Goal: Find contact information: Find contact information

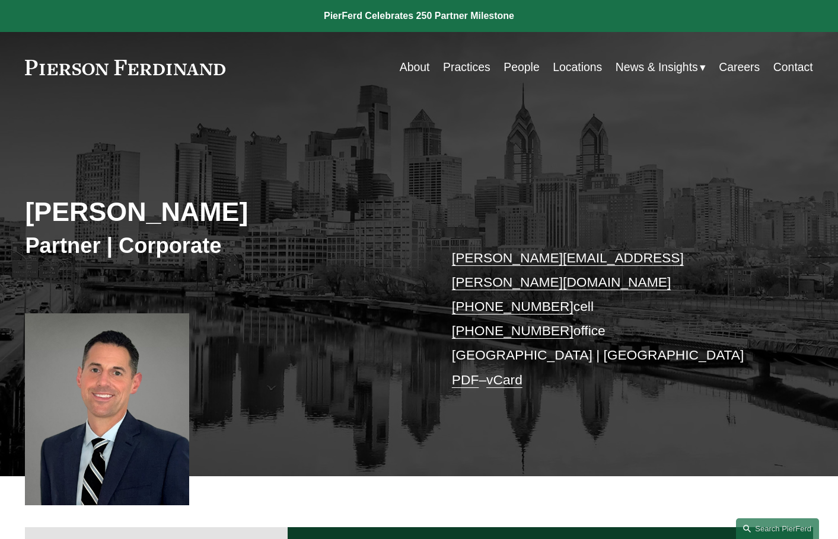
click at [503, 66] on link "People" at bounding box center [521, 67] width 36 height 23
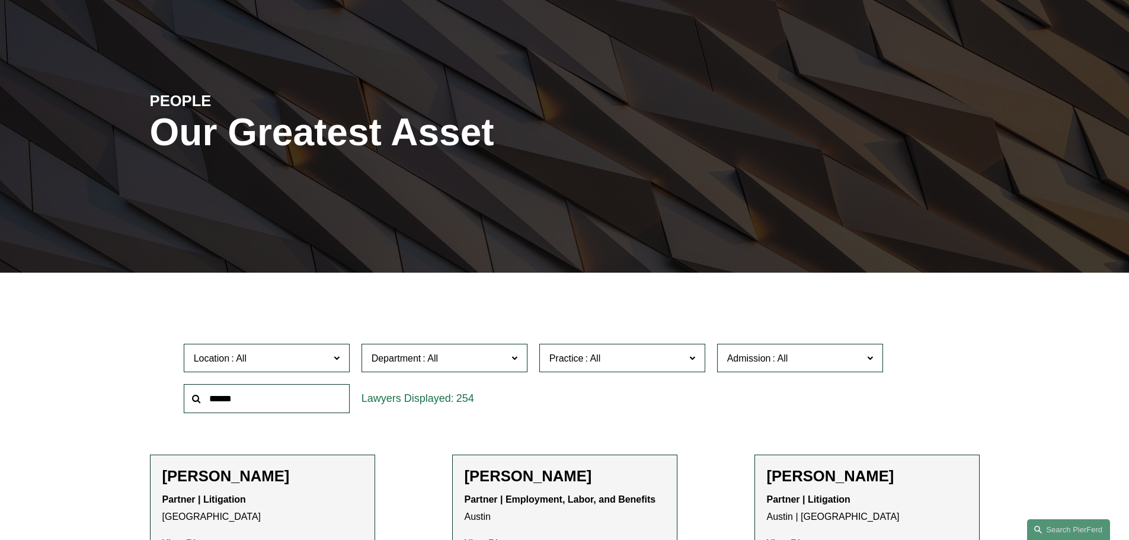
scroll to position [237, 0]
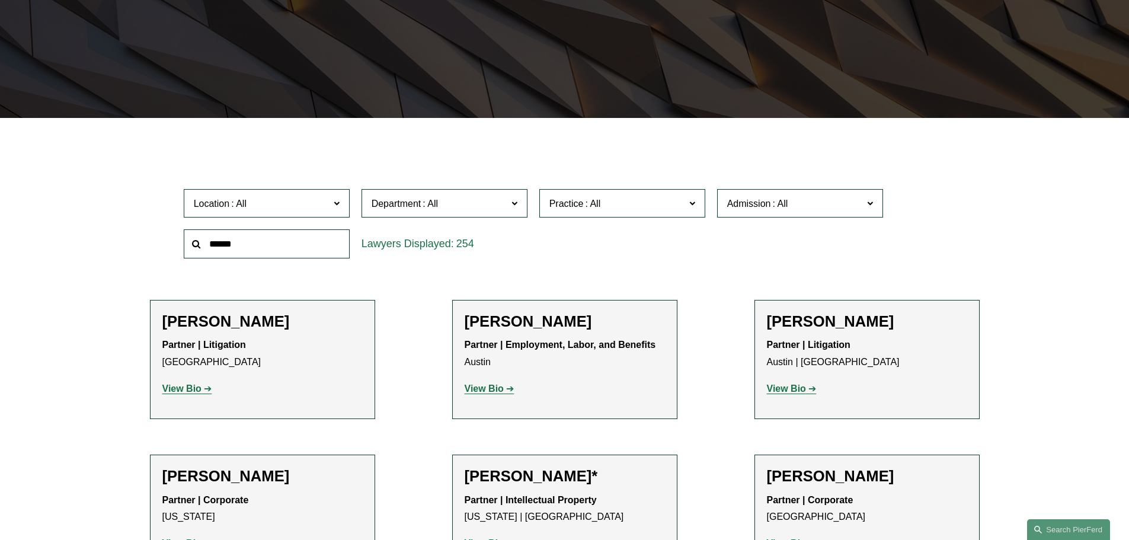
click at [487, 207] on span "Department" at bounding box center [440, 204] width 136 height 16
click at [607, 212] on span "Practice" at bounding box center [618, 204] width 136 height 16
click at [0, 0] on link "Technology" at bounding box center [0, 0] width 0 height 0
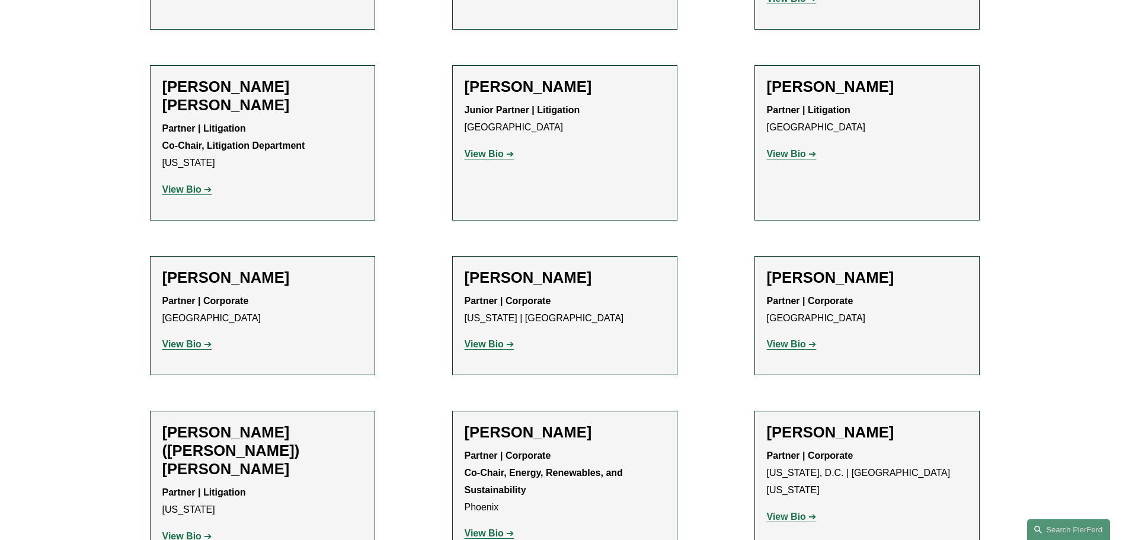
scroll to position [652, 0]
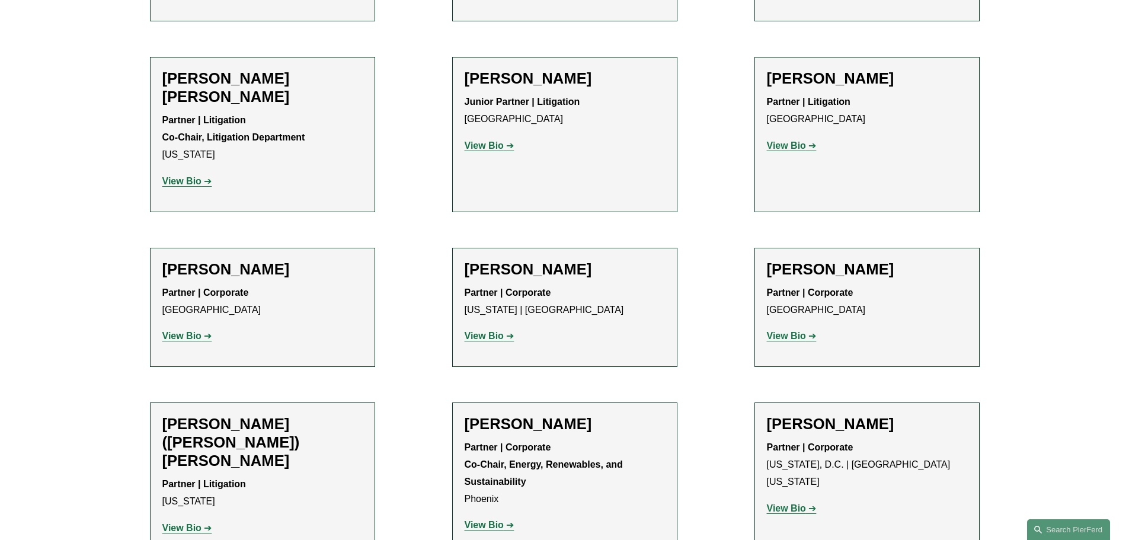
drag, startPoint x: 854, startPoint y: 76, endPoint x: 801, endPoint y: 147, distance: 88.9
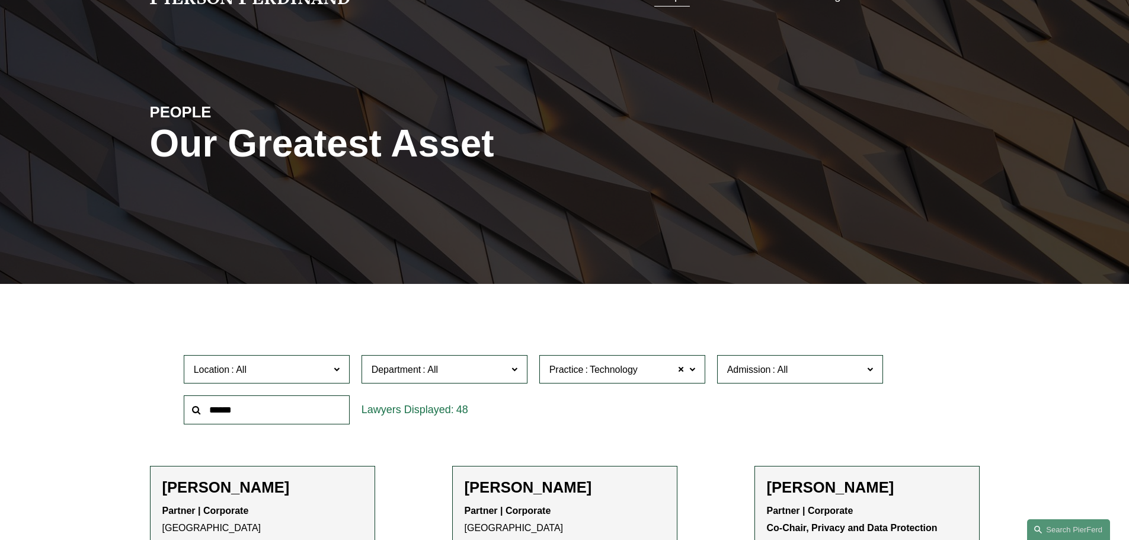
scroll to position [0, 0]
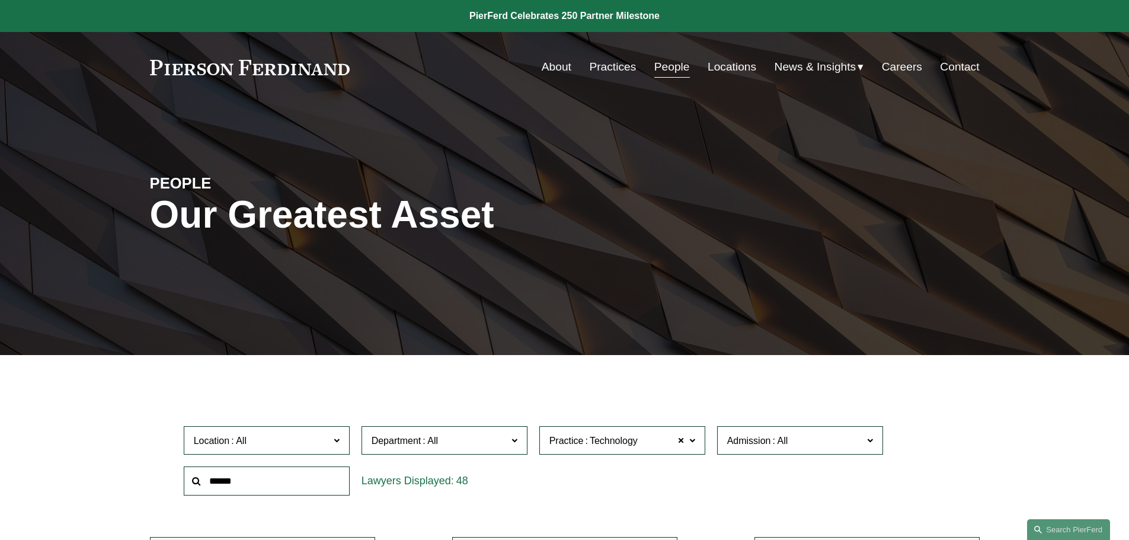
click at [723, 62] on link "Locations" at bounding box center [732, 67] width 49 height 23
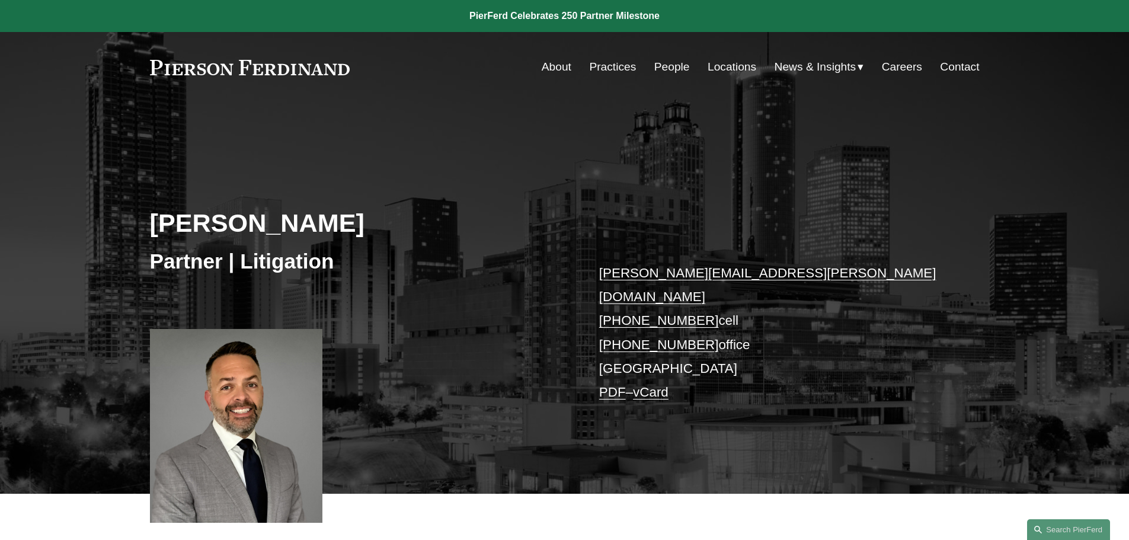
scroll to position [356, 0]
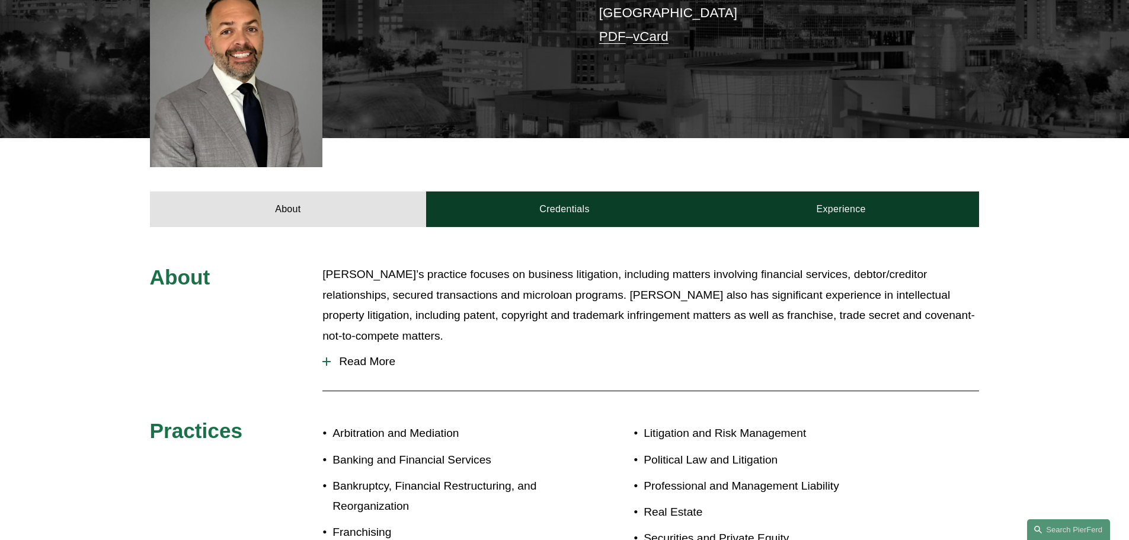
click at [367, 355] on span "Read More" at bounding box center [655, 361] width 649 height 13
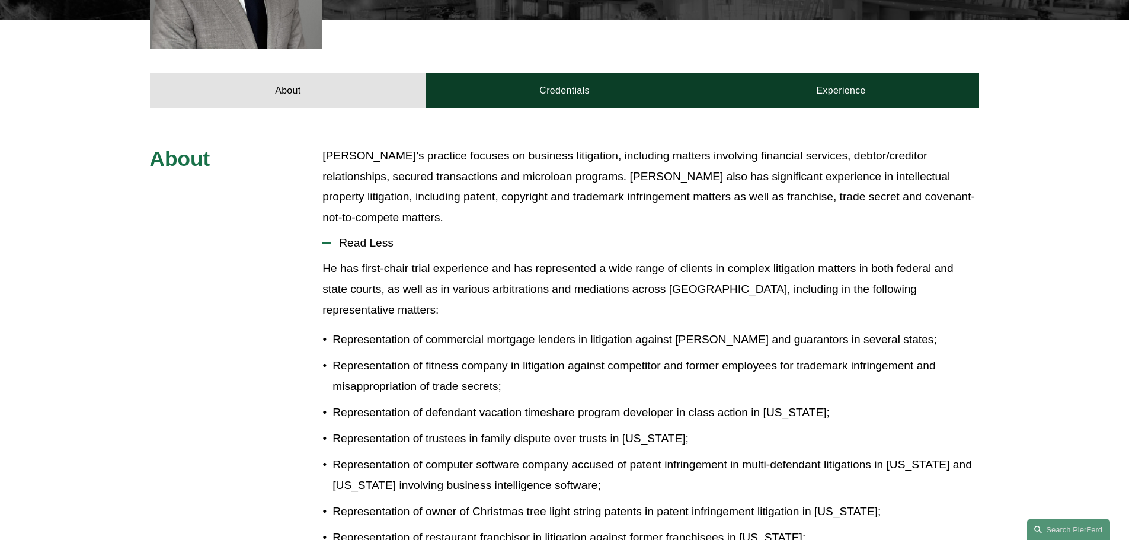
scroll to position [178, 0]
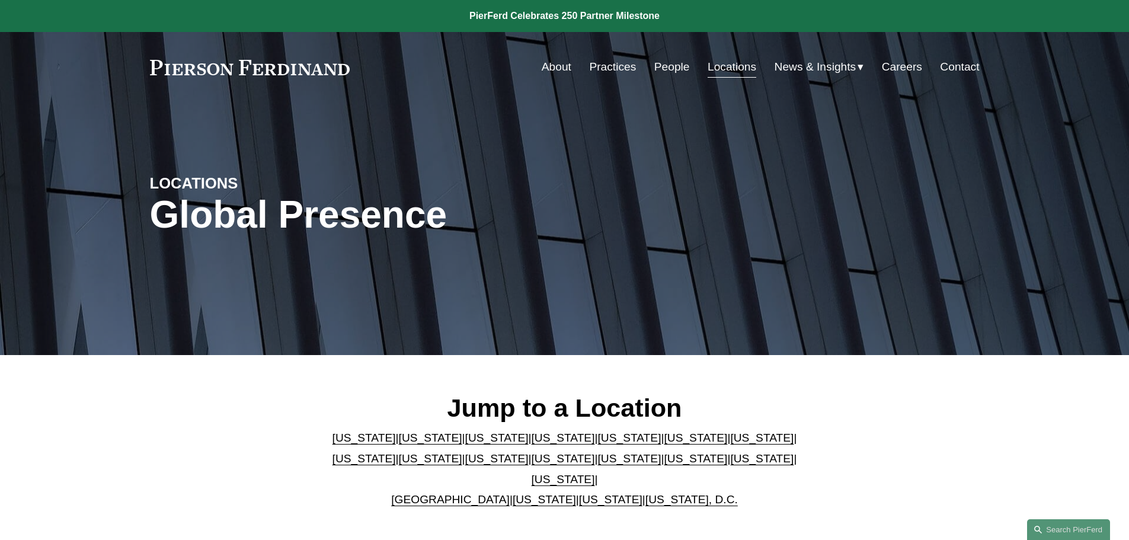
scroll to position [362, 0]
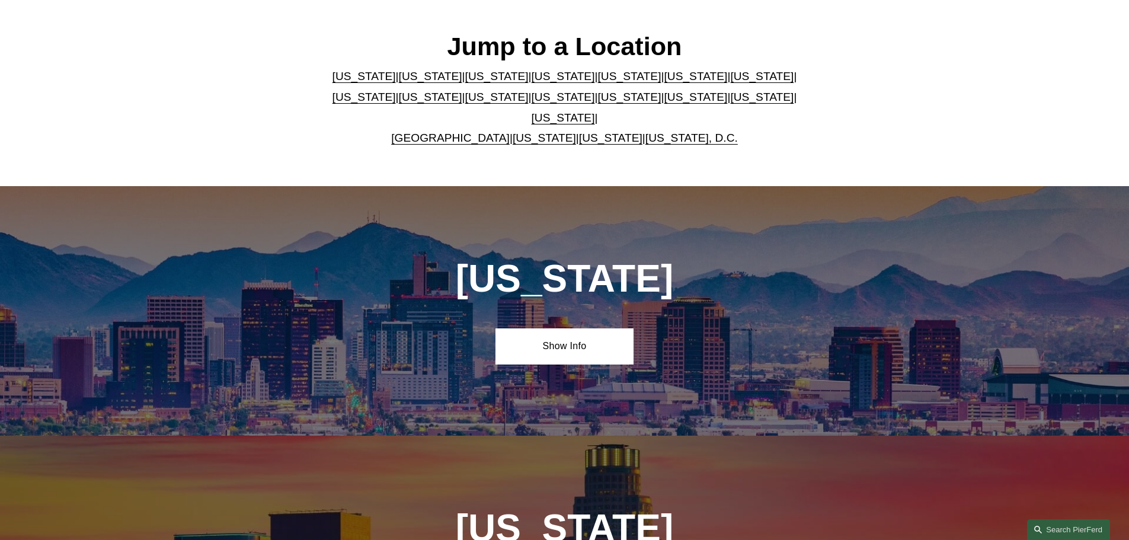
click at [664, 82] on link "[US_STATE]" at bounding box center [695, 76] width 63 height 12
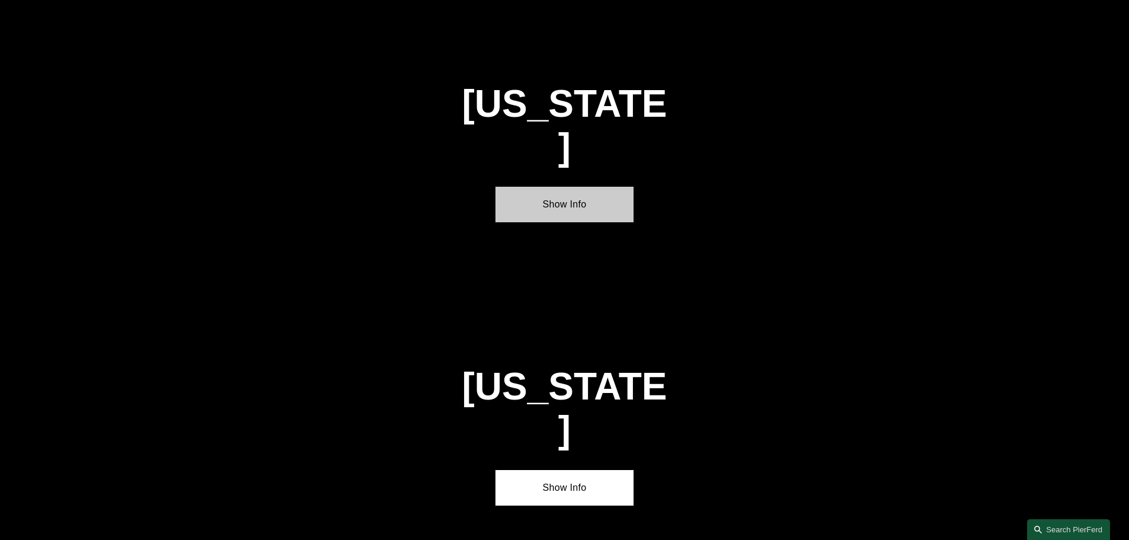
scroll to position [1787, 0]
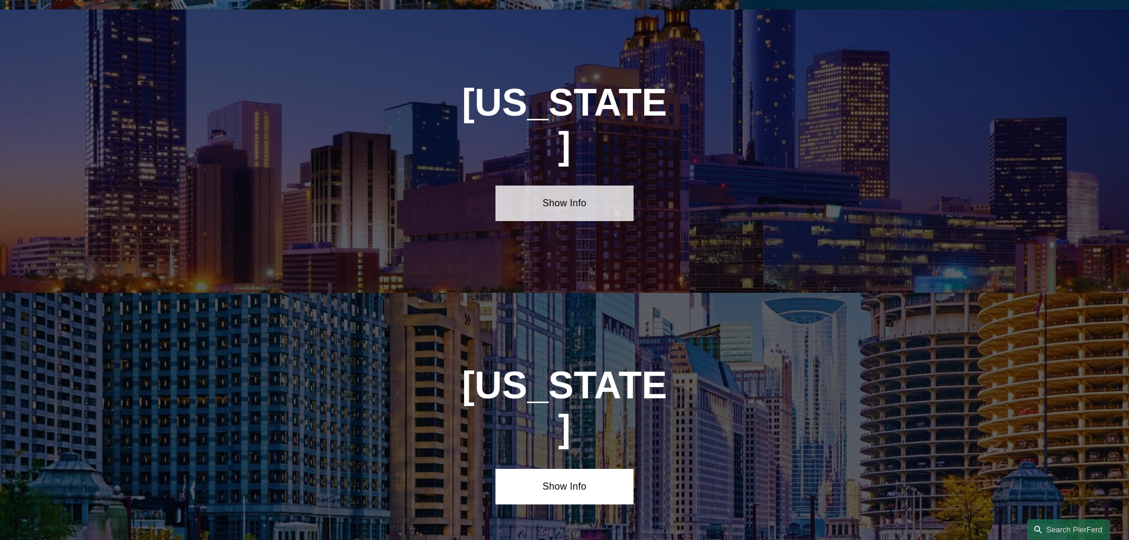
click at [541, 186] on link "Show Info" at bounding box center [565, 204] width 138 height 36
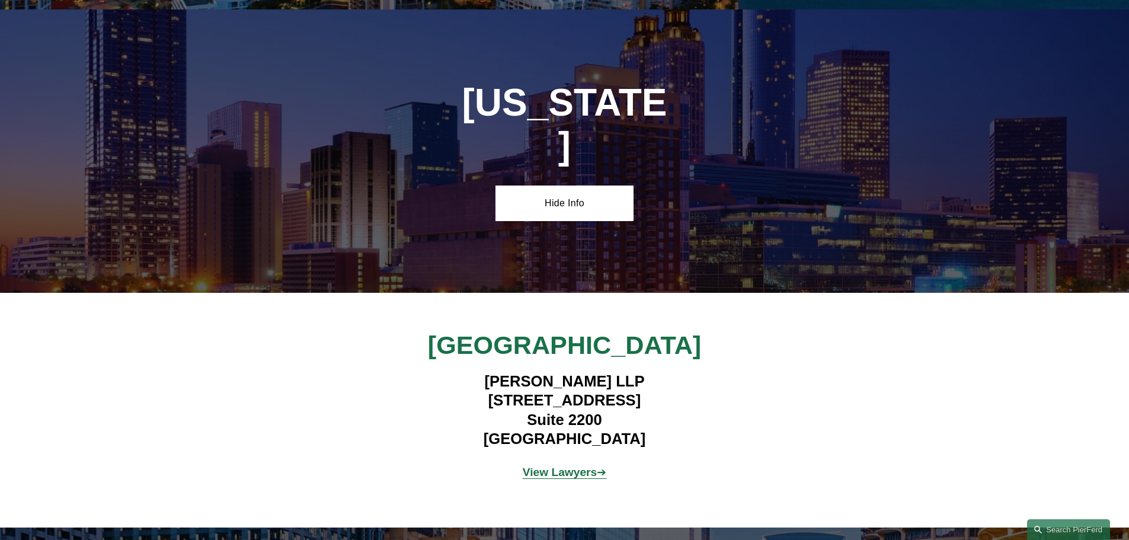
click at [573, 466] on strong "View Lawyers" at bounding box center [560, 472] width 75 height 12
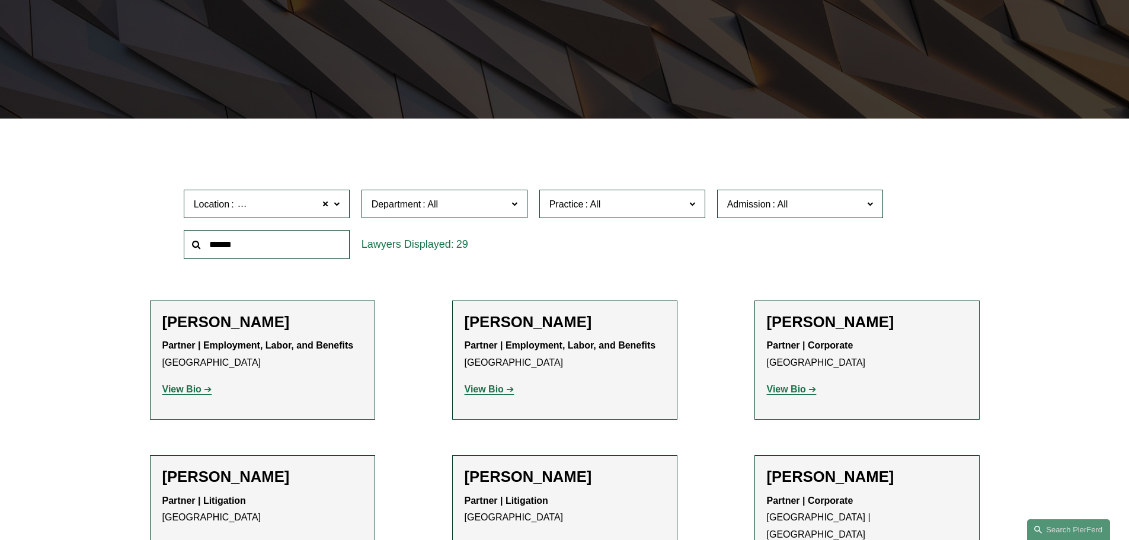
scroll to position [237, 0]
click at [457, 215] on label "Department" at bounding box center [445, 203] width 166 height 29
click at [580, 203] on span "Practice" at bounding box center [567, 204] width 34 height 10
click at [0, 0] on link "Technology" at bounding box center [0, 0] width 0 height 0
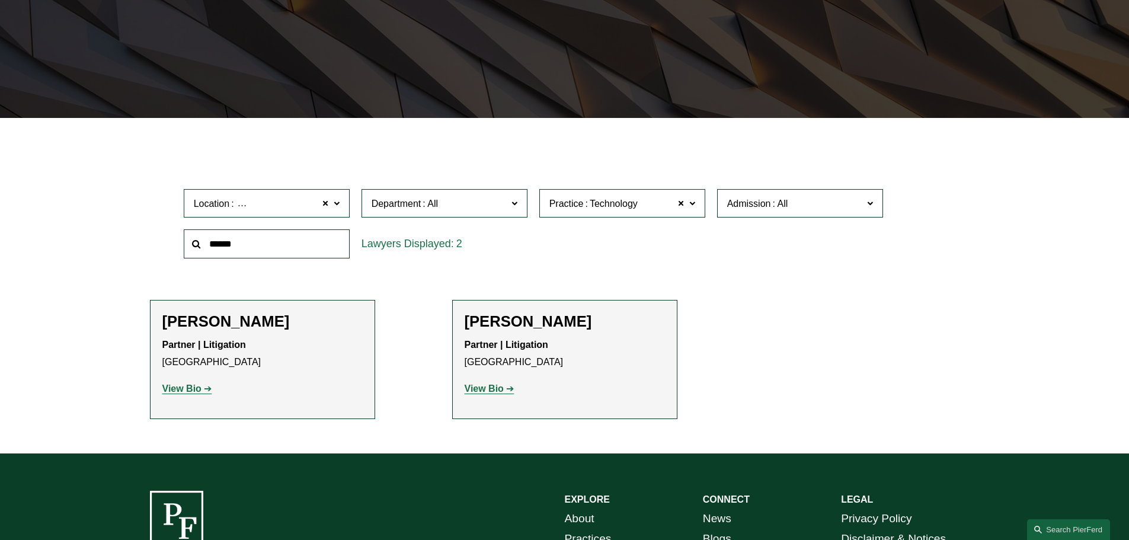
drag, startPoint x: 228, startPoint y: 319, endPoint x: 486, endPoint y: 389, distance: 267.8
click at [486, 389] on strong "View Bio" at bounding box center [484, 389] width 39 height 10
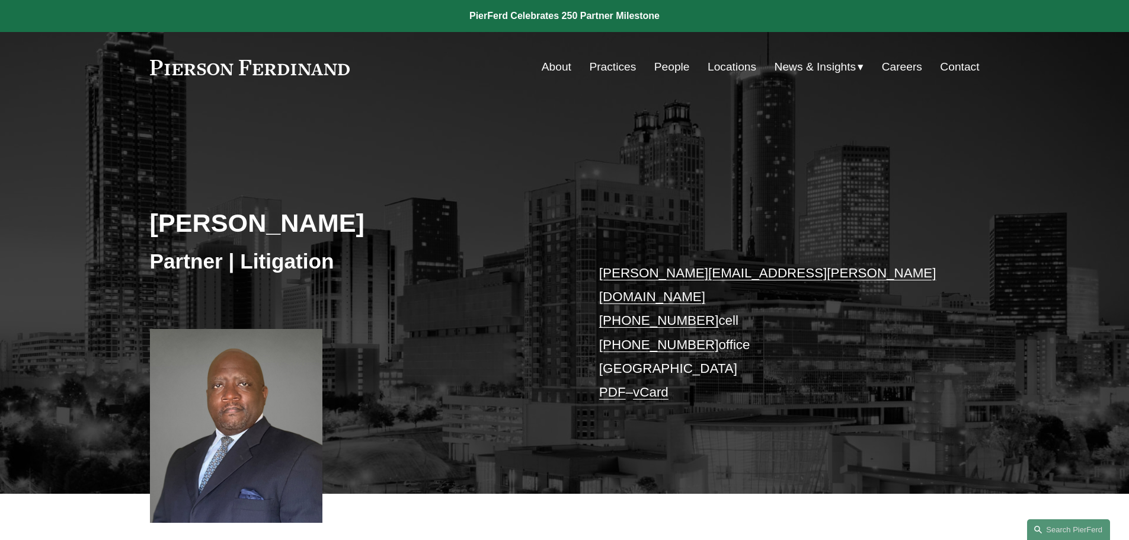
scroll to position [362, 0]
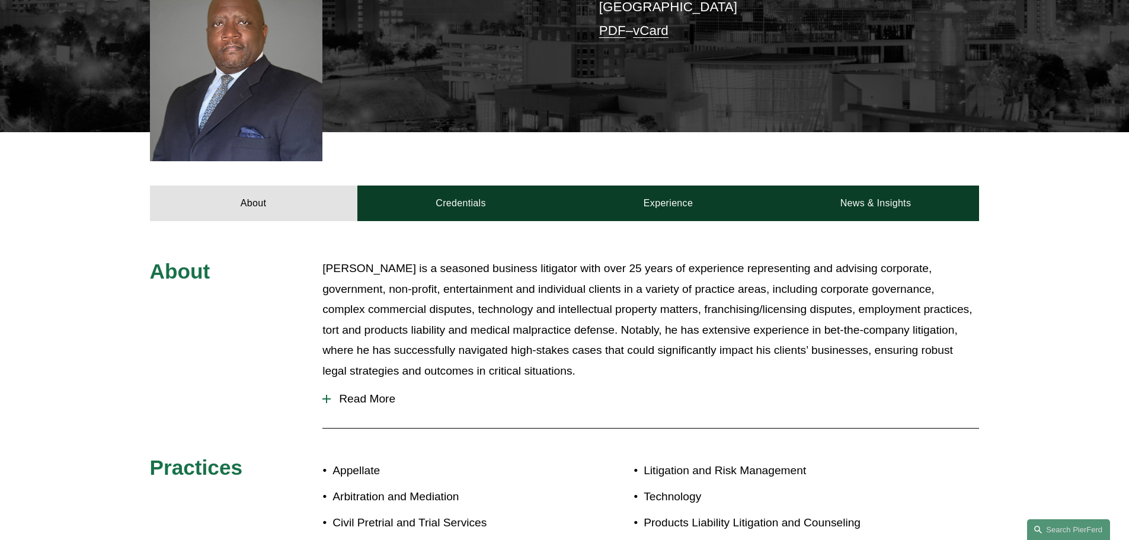
click at [356, 384] on button "Read More" at bounding box center [650, 399] width 657 height 31
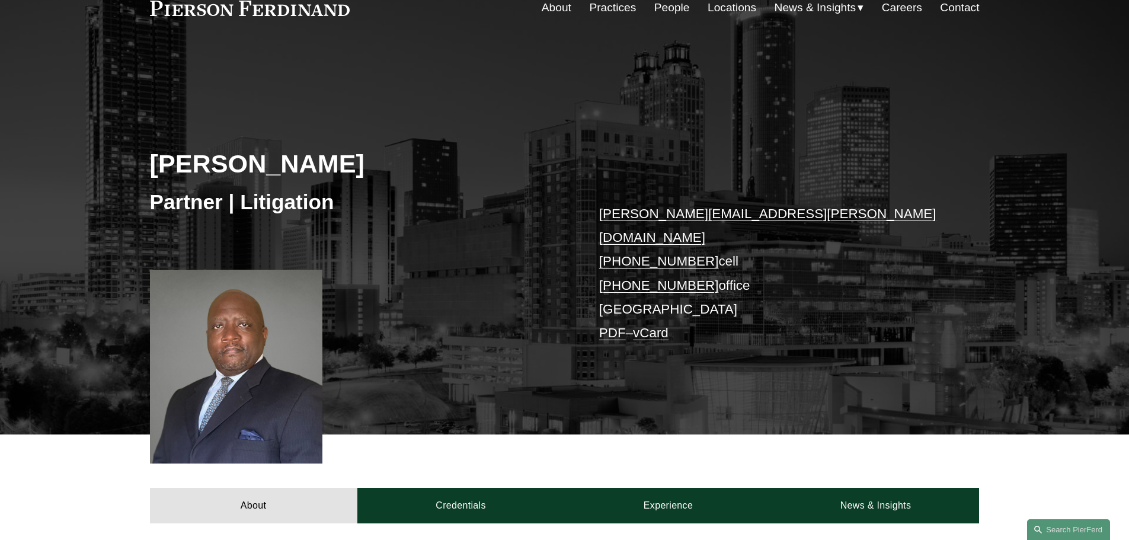
scroll to position [356, 0]
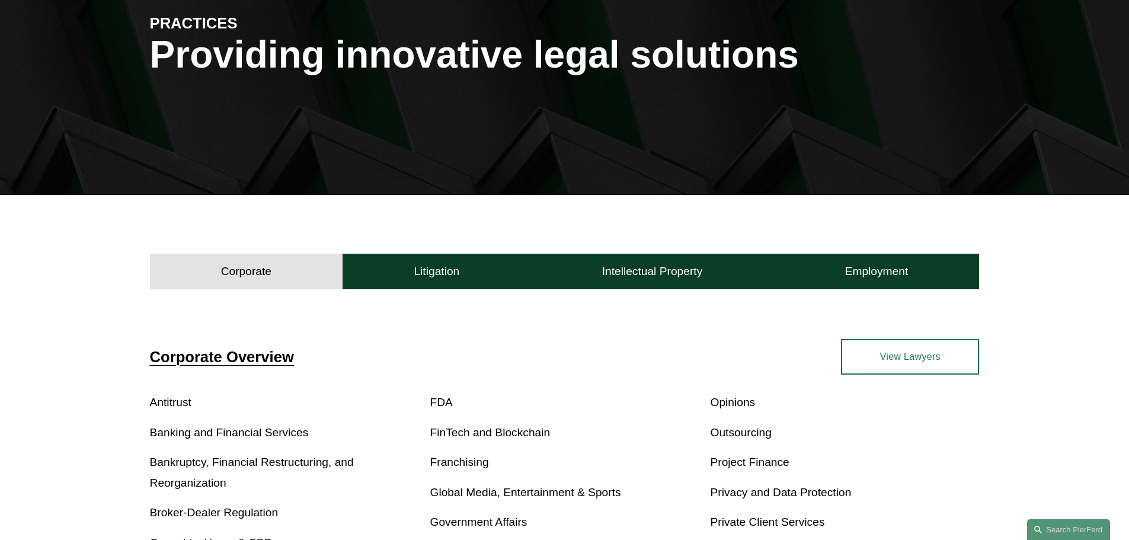
scroll to position [159, 0]
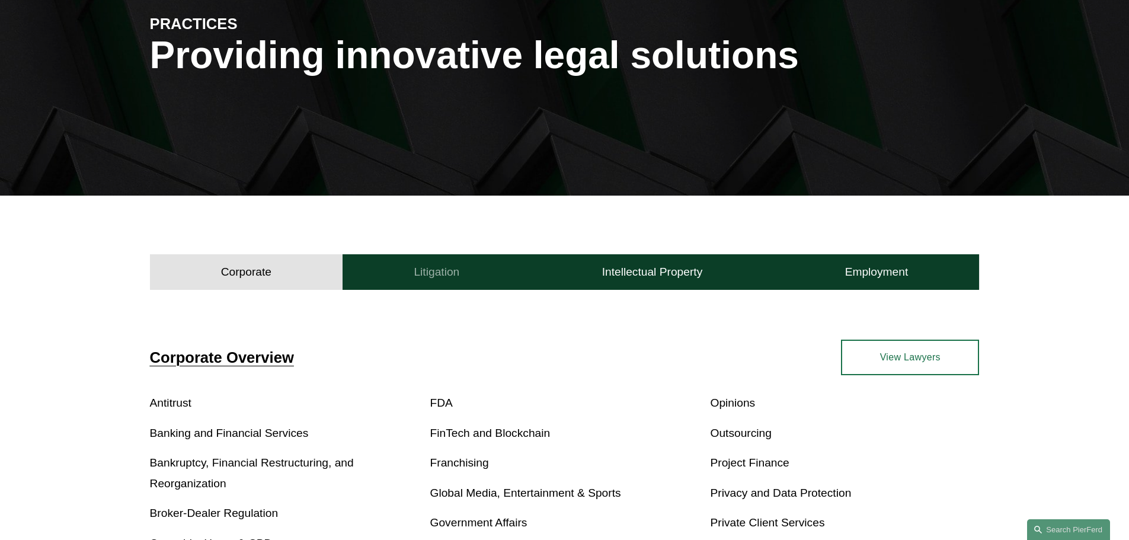
click at [401, 260] on button "Litigation" at bounding box center [437, 272] width 188 height 36
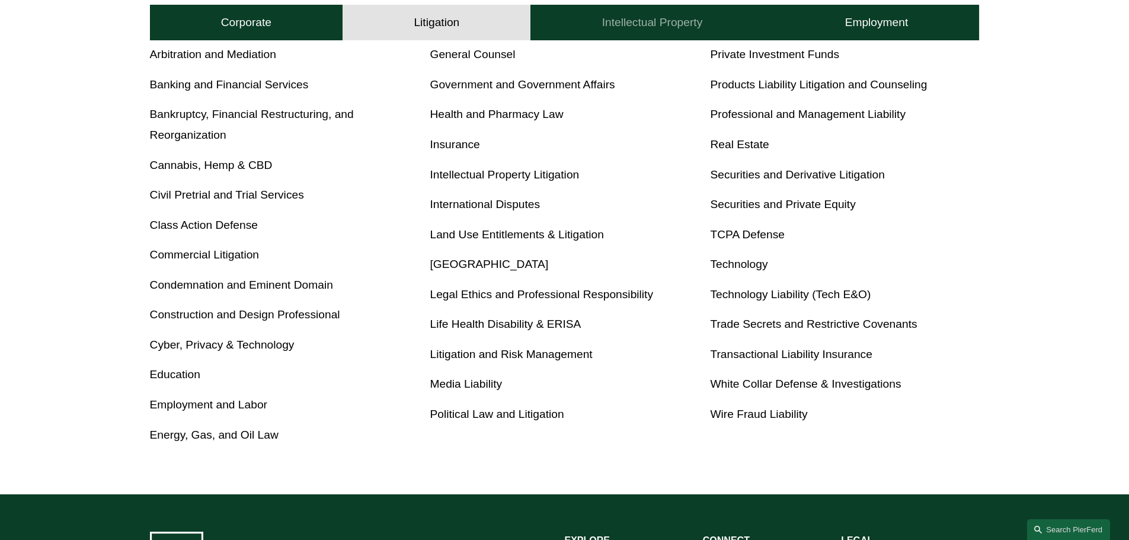
scroll to position [574, 0]
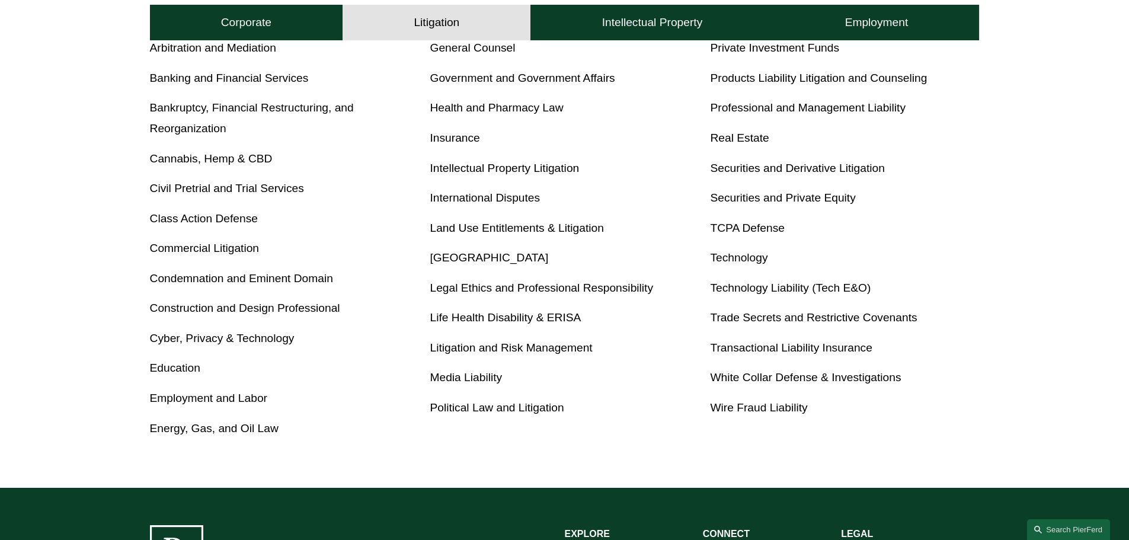
click at [725, 256] on link "Technology" at bounding box center [739, 257] width 58 height 12
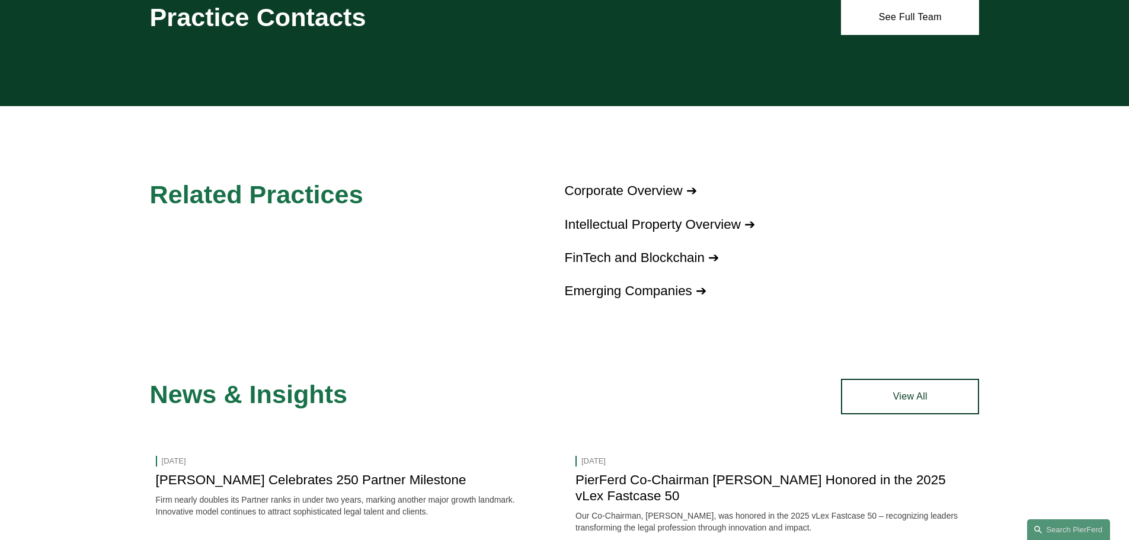
scroll to position [652, 0]
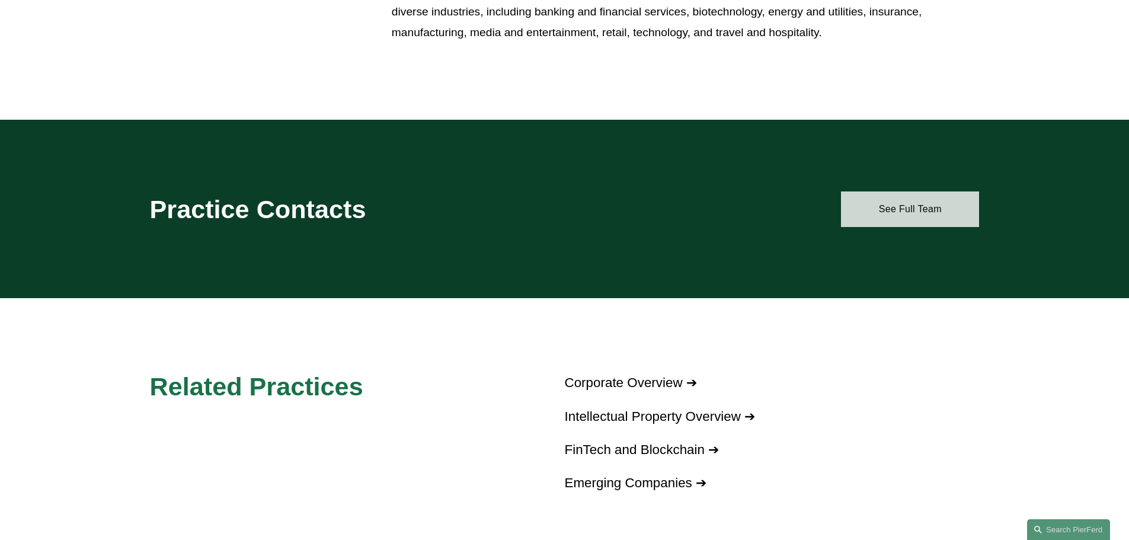
click at [868, 209] on link "See Full Team" at bounding box center [910, 209] width 138 height 36
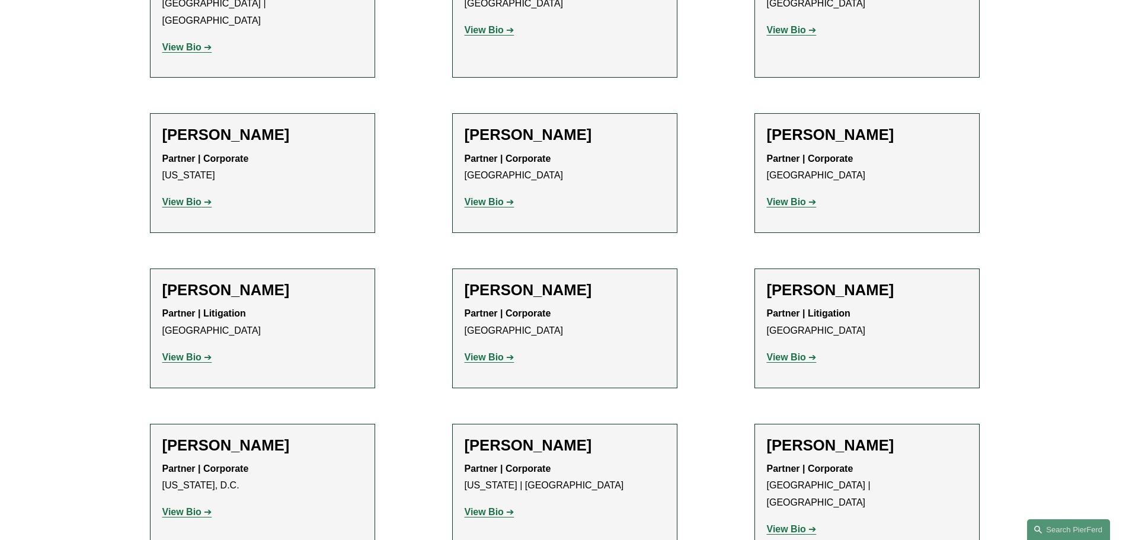
scroll to position [2727, 0]
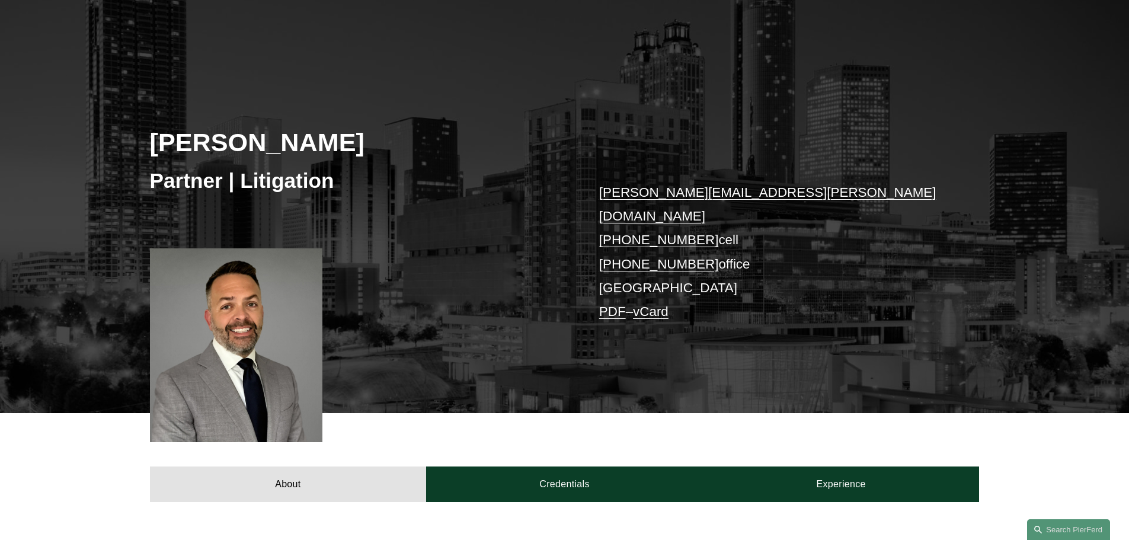
scroll to position [296, 0]
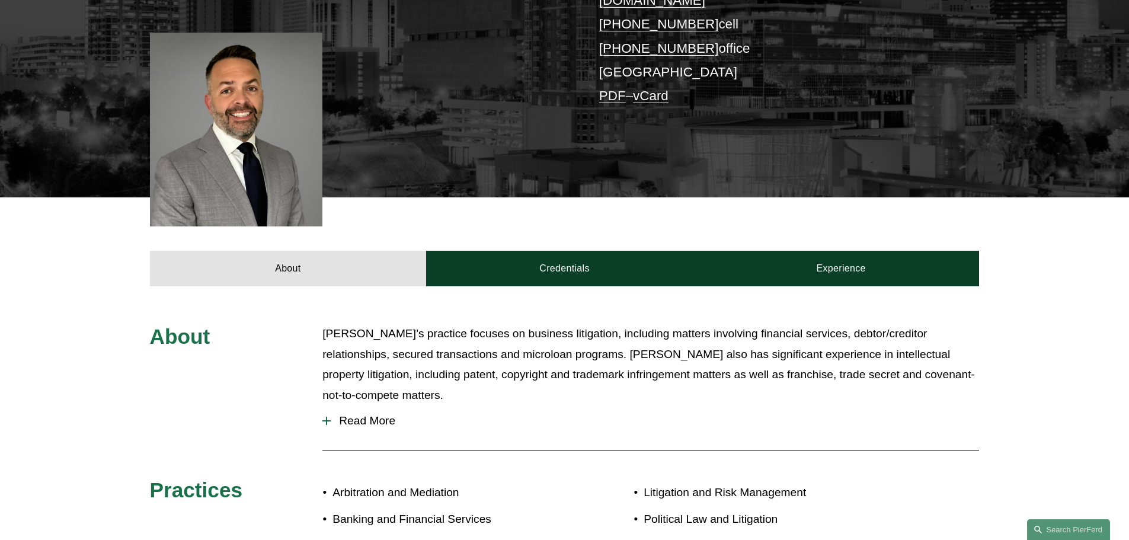
click at [391, 405] on button "Read More" at bounding box center [650, 420] width 657 height 31
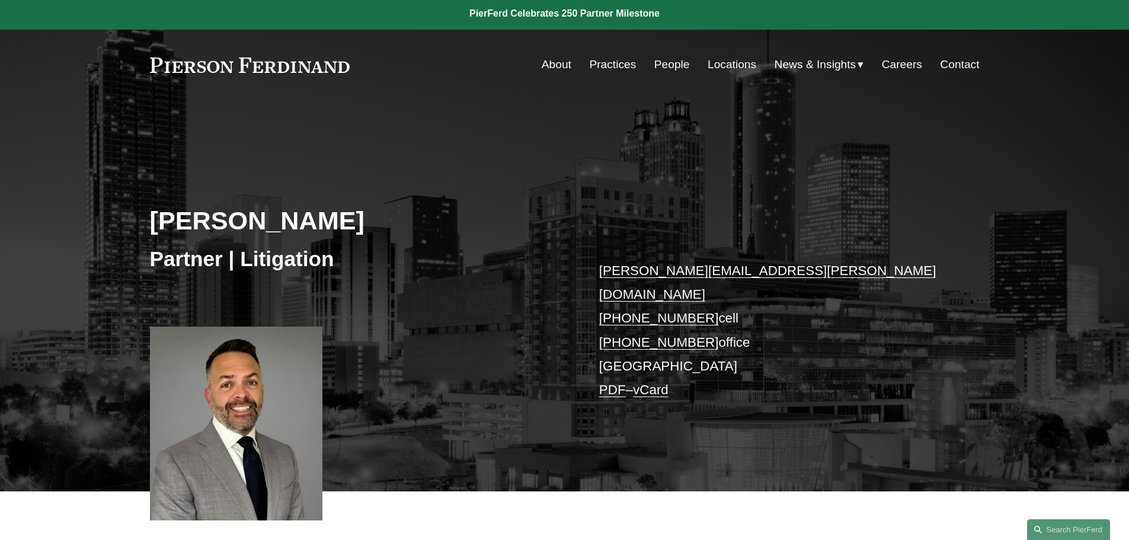
scroll to position [0, 0]
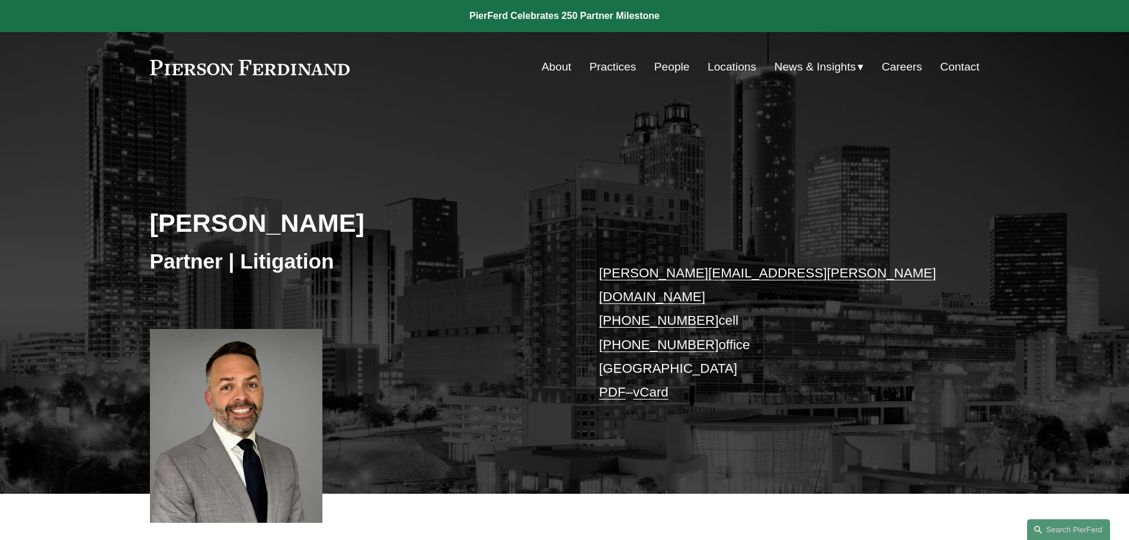
click at [659, 63] on link "People" at bounding box center [672, 67] width 36 height 23
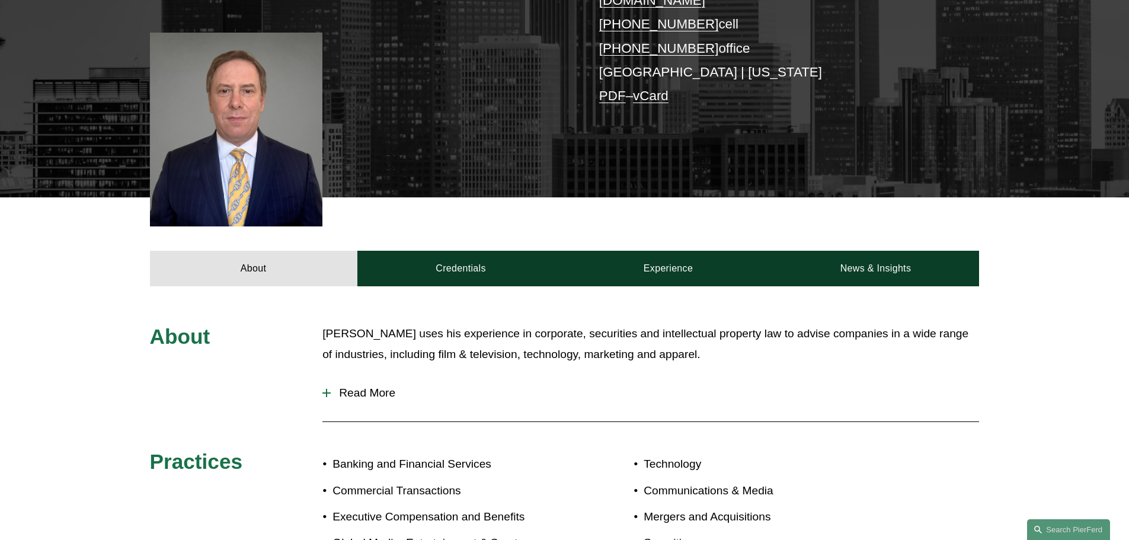
scroll to position [237, 0]
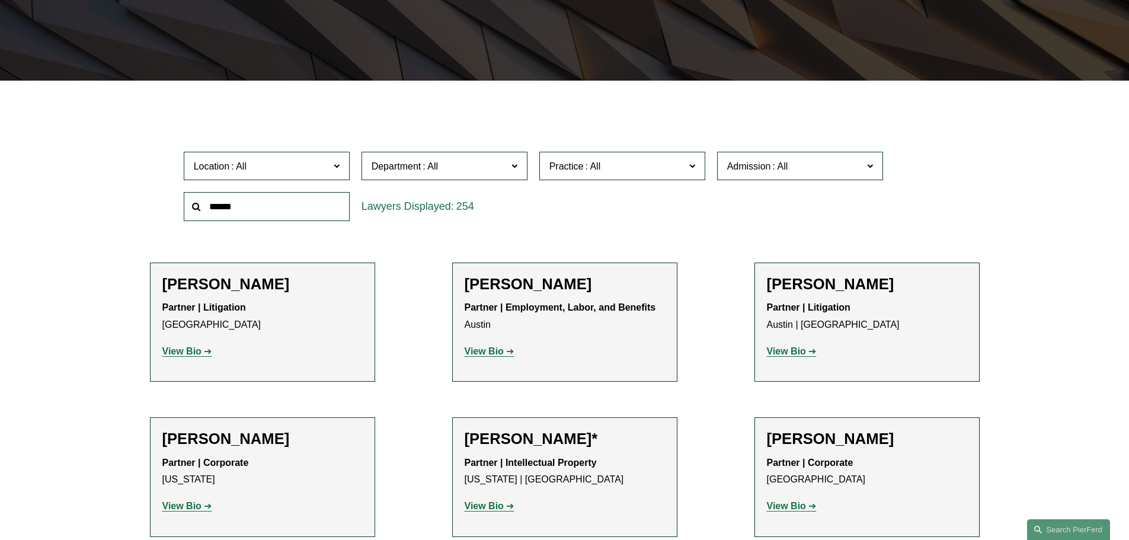
scroll to position [296, 0]
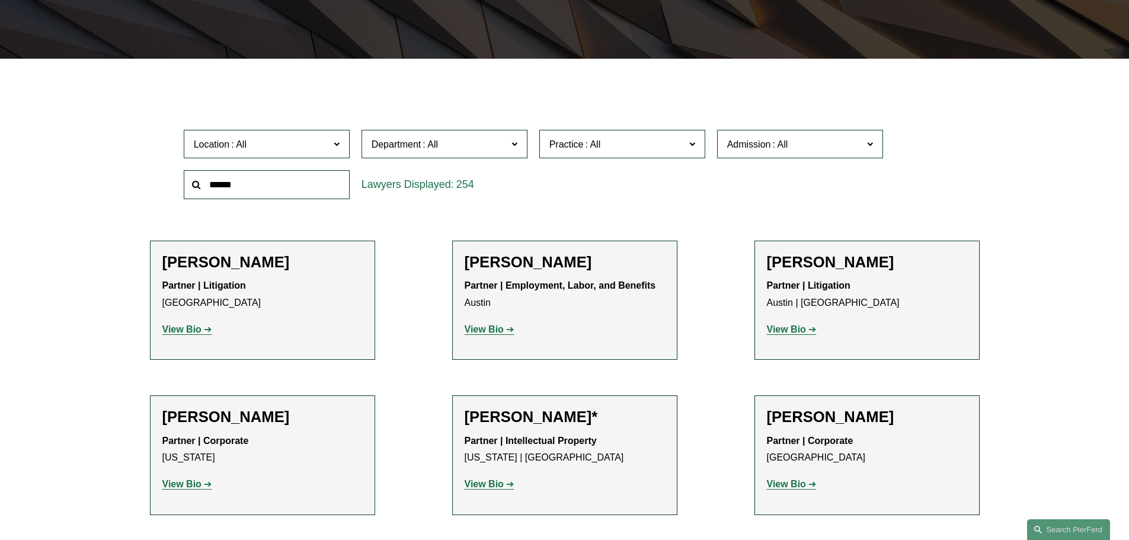
click at [382, 143] on span "Department" at bounding box center [397, 144] width 50 height 10
click at [659, 155] on label "Practice" at bounding box center [622, 144] width 166 height 29
click at [0, 0] on link "Cyber, Privacy & Technology" at bounding box center [0, 0] width 0 height 0
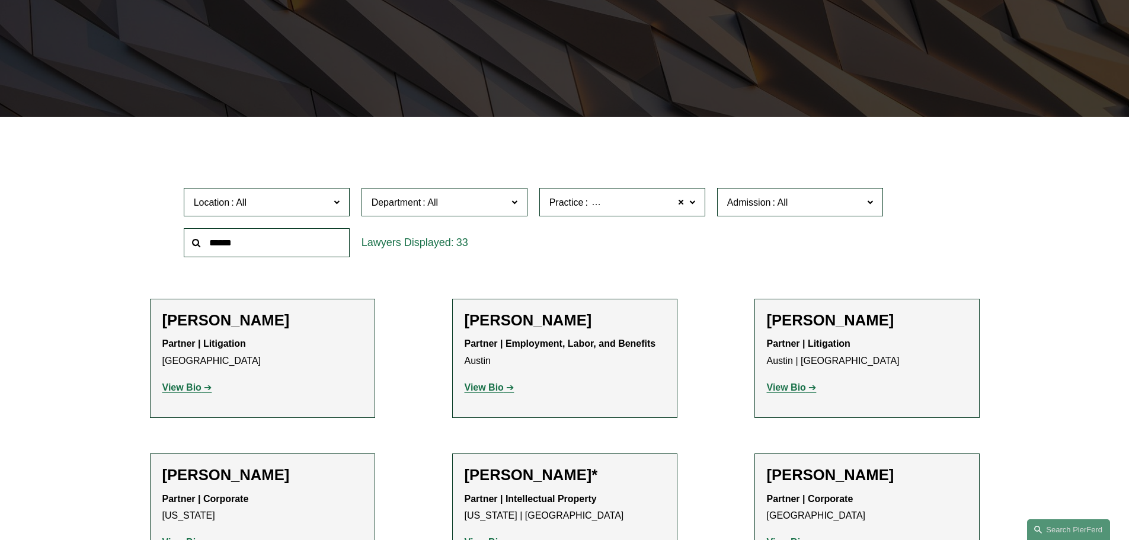
scroll to position [237, 0]
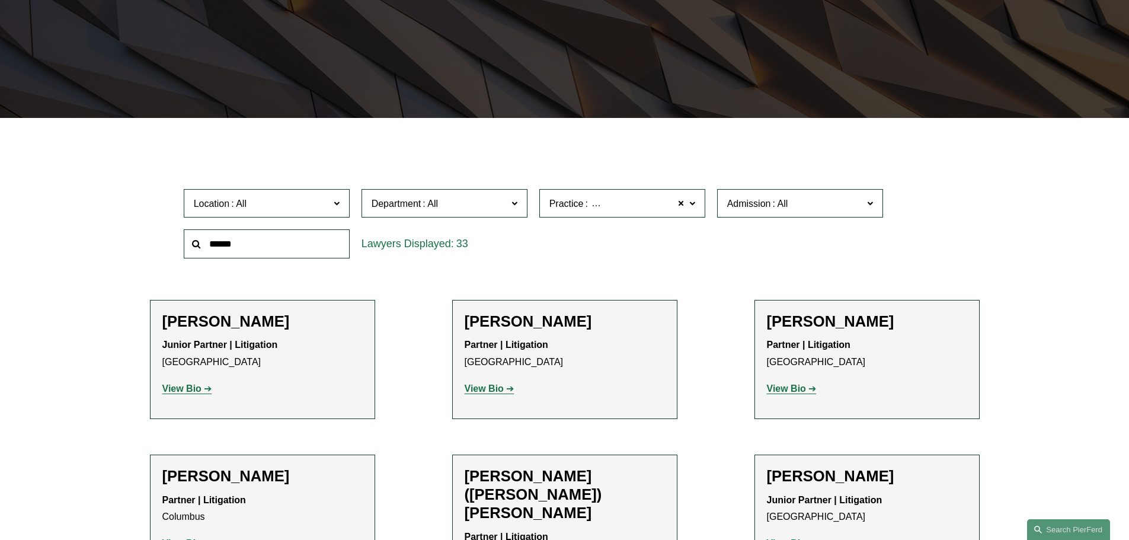
click at [286, 195] on label "Location" at bounding box center [267, 203] width 166 height 29
click at [0, 0] on link "[GEOGRAPHIC_DATA]" at bounding box center [0, 0] width 0 height 0
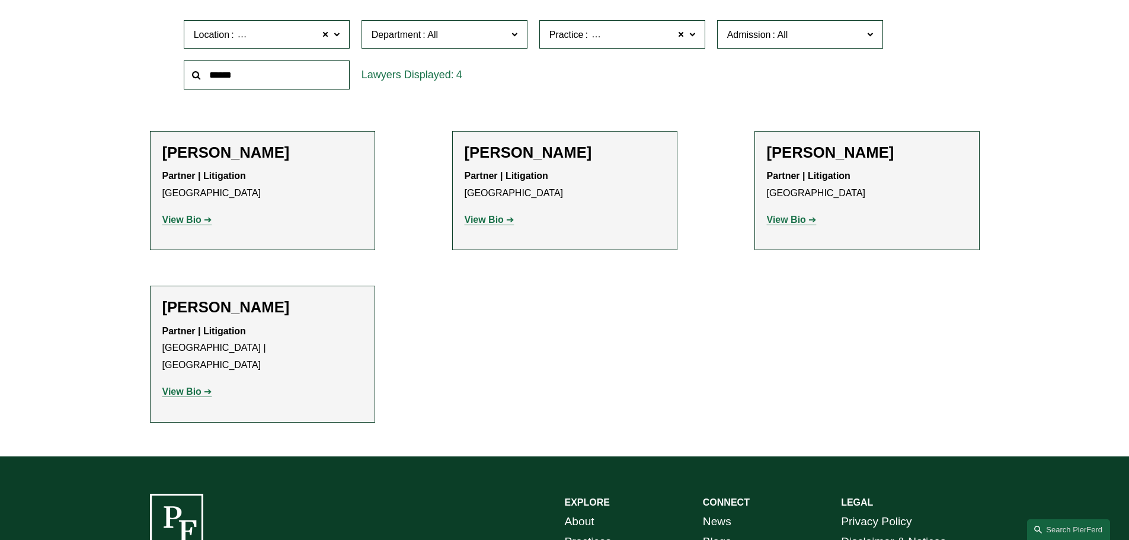
scroll to position [415, 0]
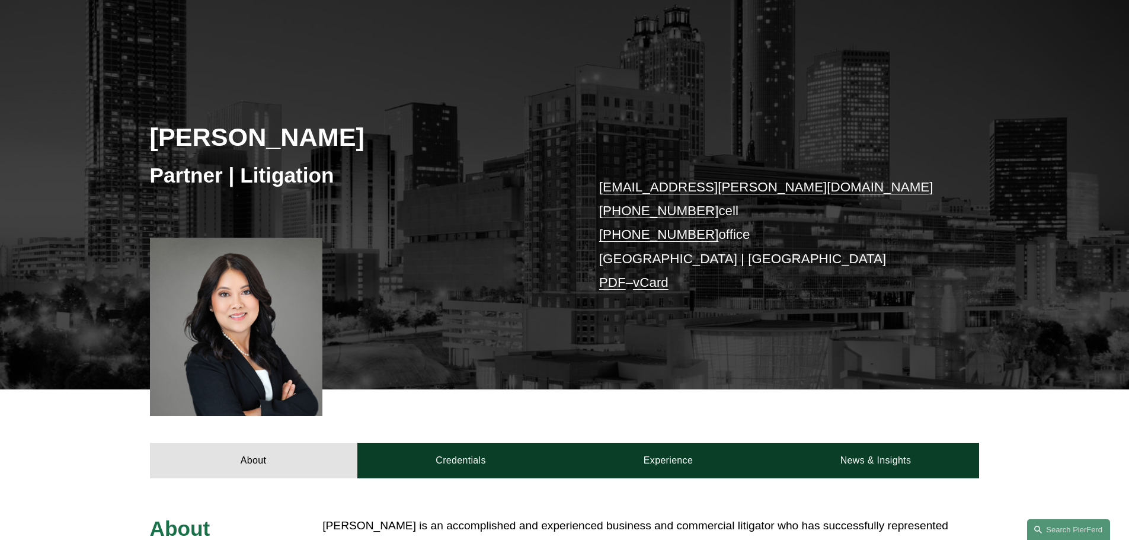
scroll to position [296, 0]
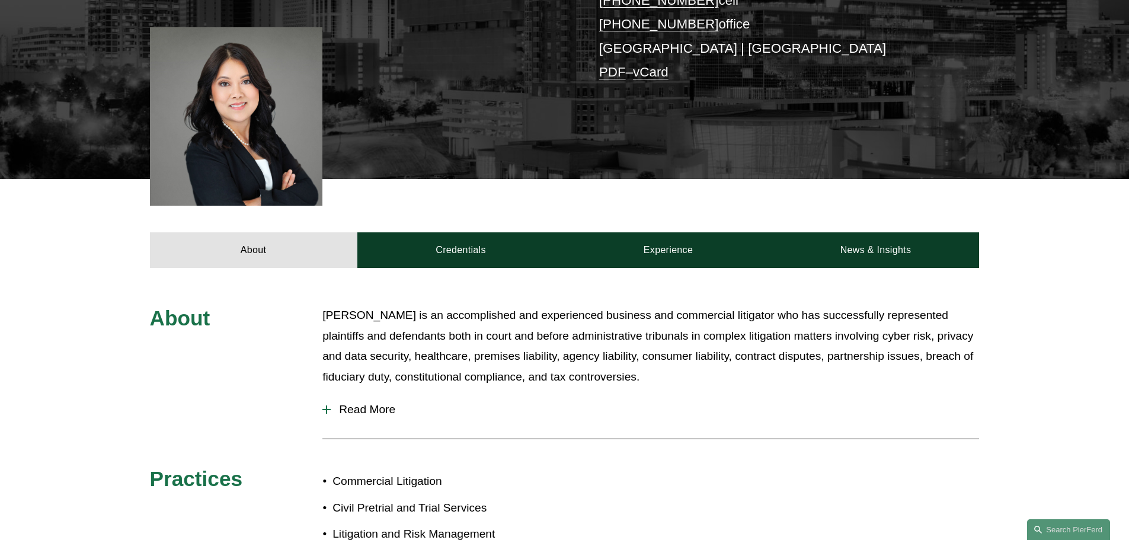
click at [369, 413] on span "Read More" at bounding box center [655, 409] width 649 height 13
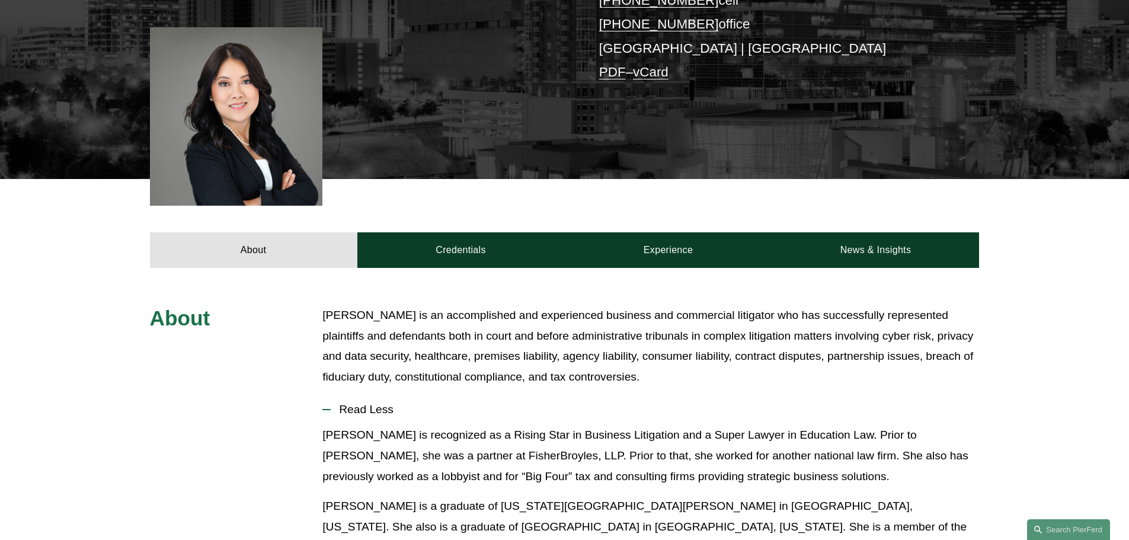
scroll to position [356, 0]
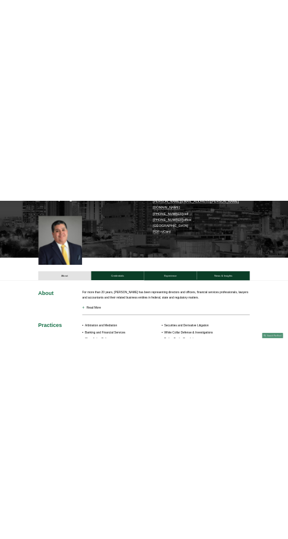
scroll to position [296, 0]
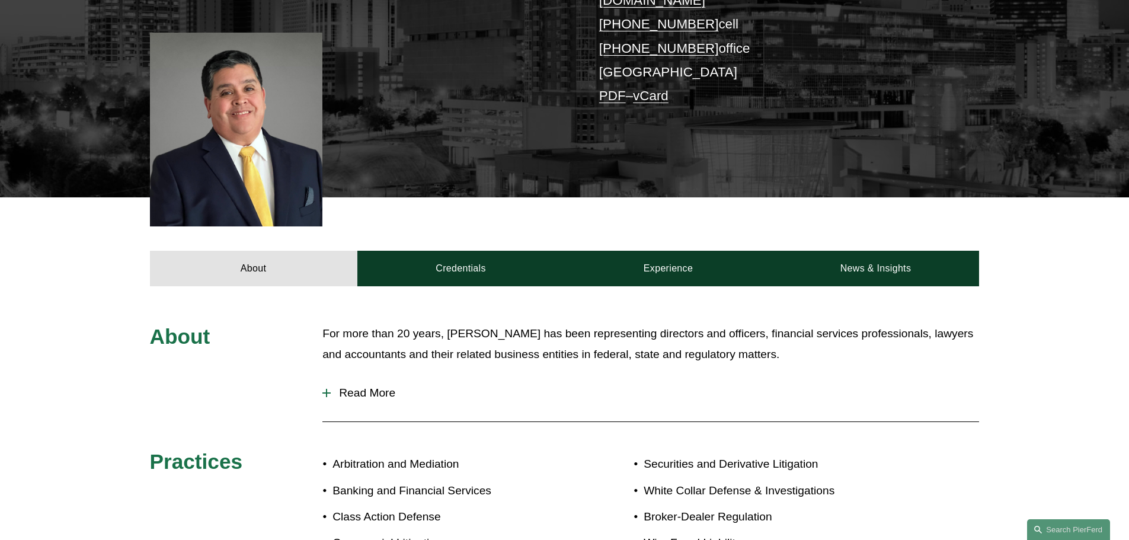
click at [387, 387] on span "Read More" at bounding box center [655, 393] width 649 height 13
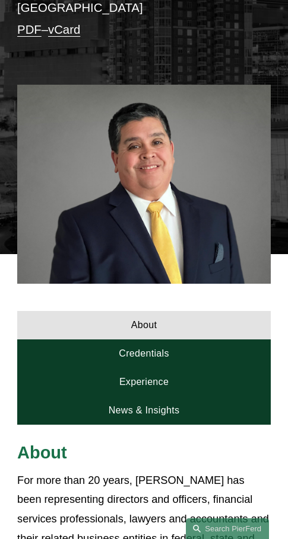
scroll to position [59, 0]
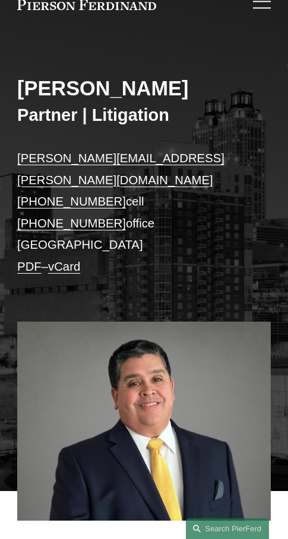
drag, startPoint x: 136, startPoint y: 183, endPoint x: 6, endPoint y: 183, distance: 129.8
click at [15, 186] on div "John Goselin Partner | Litigation john.goselin@pierferd.com +1.678.478.3570 cel…" at bounding box center [144, 269] width 288 height 443
copy p "+1.678.478.3570 cell"
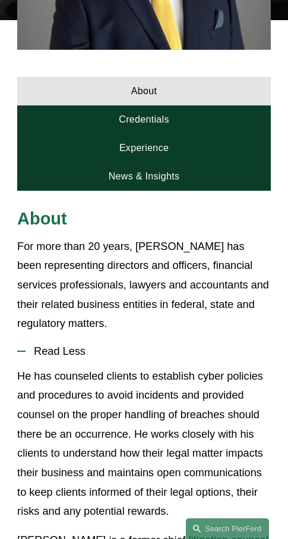
scroll to position [534, 0]
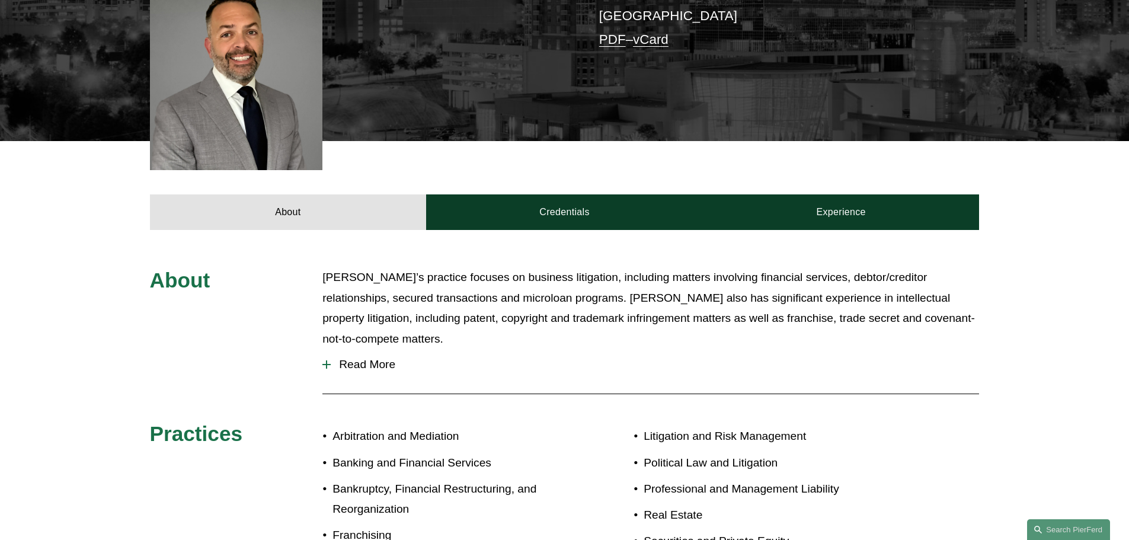
scroll to position [356, 0]
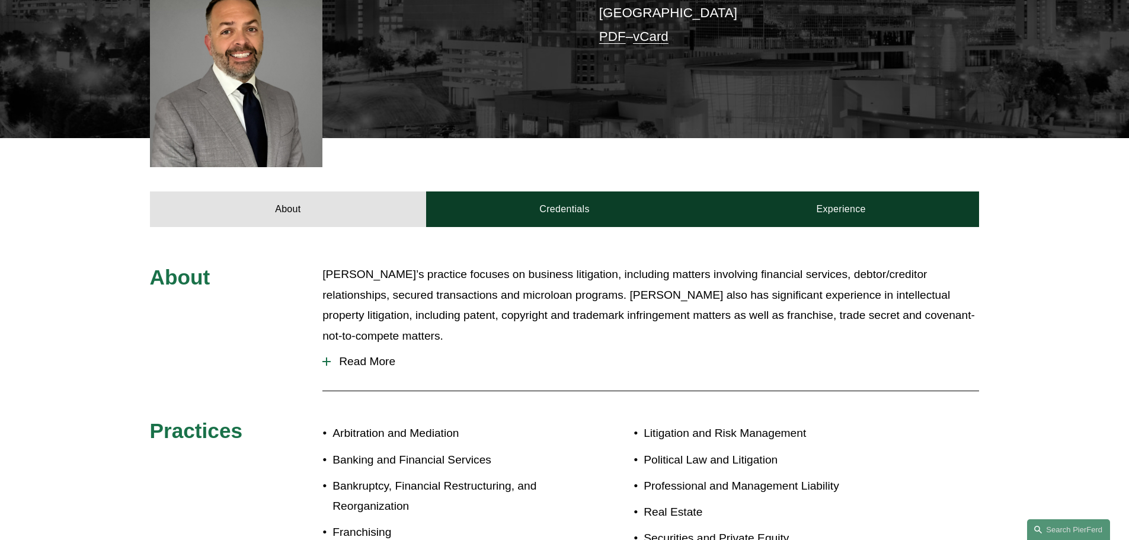
click at [384, 355] on span "Read More" at bounding box center [655, 361] width 649 height 13
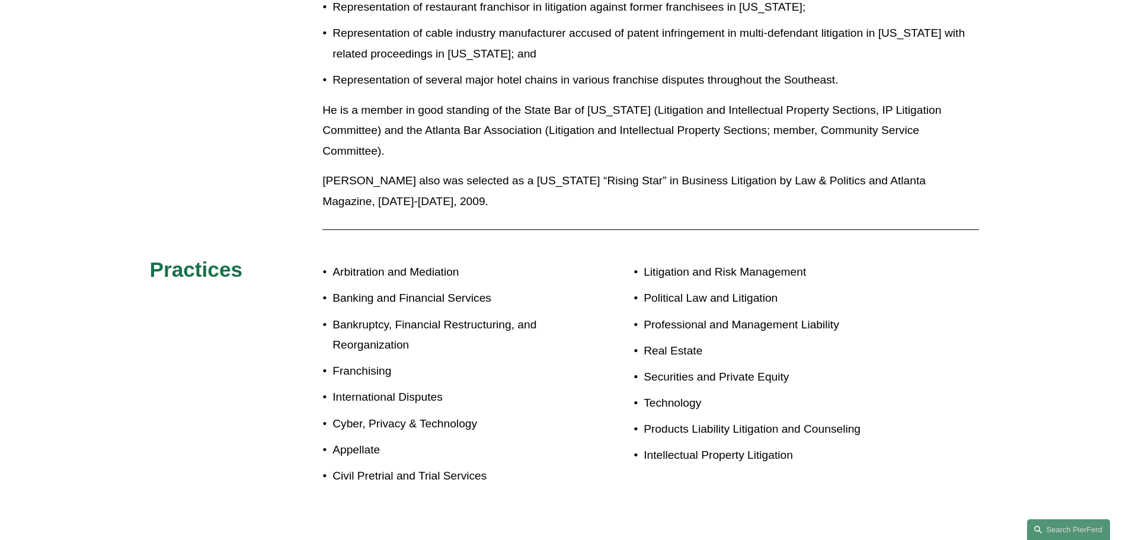
scroll to position [1008, 0]
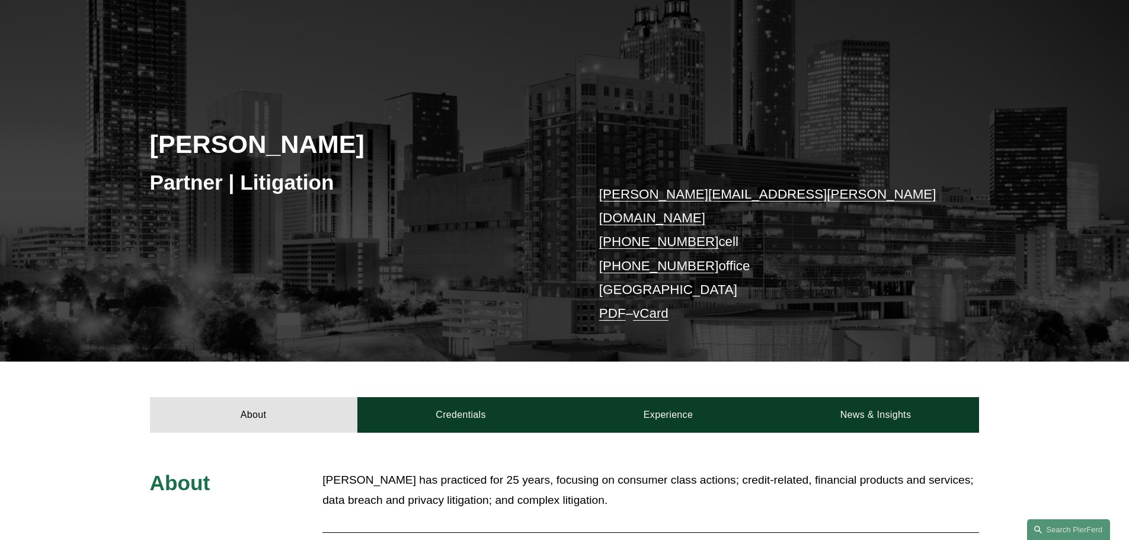
scroll to position [237, 0]
